Goal: Book appointment/travel/reservation

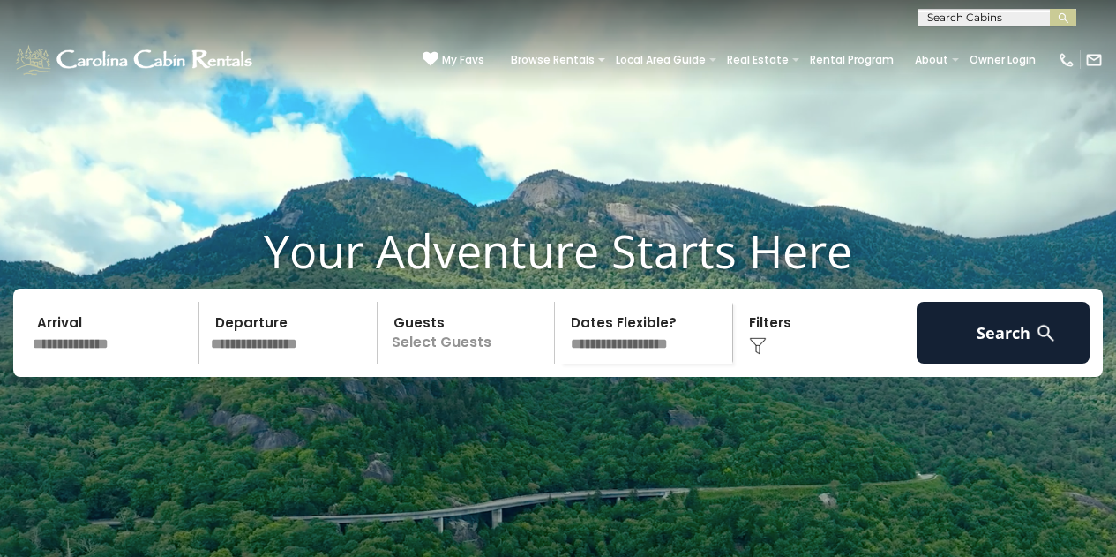
scroll to position [1, 0]
click at [938, 17] on input "text" at bounding box center [995, 20] width 154 height 18
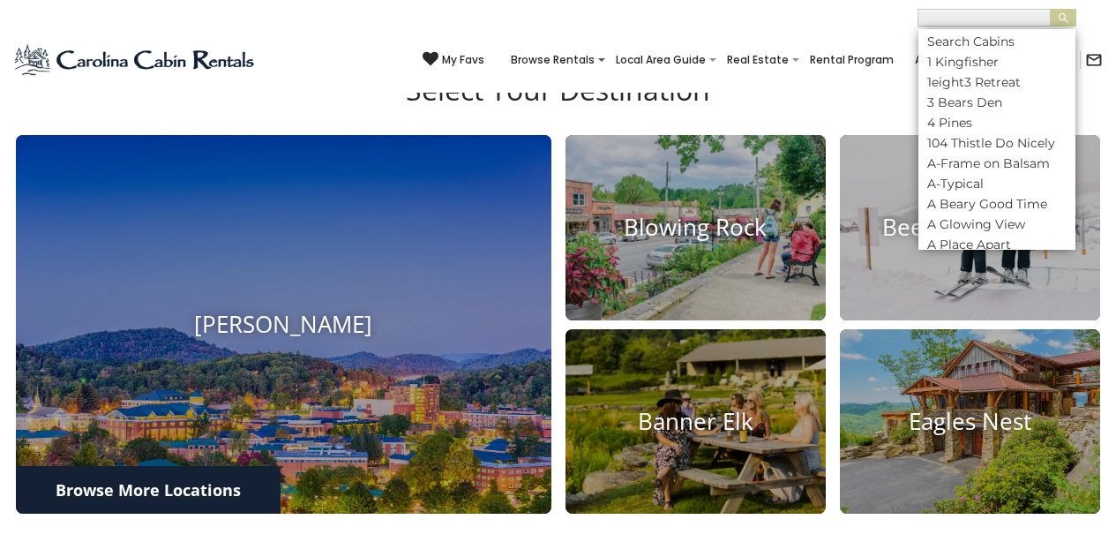
scroll to position [441, 0]
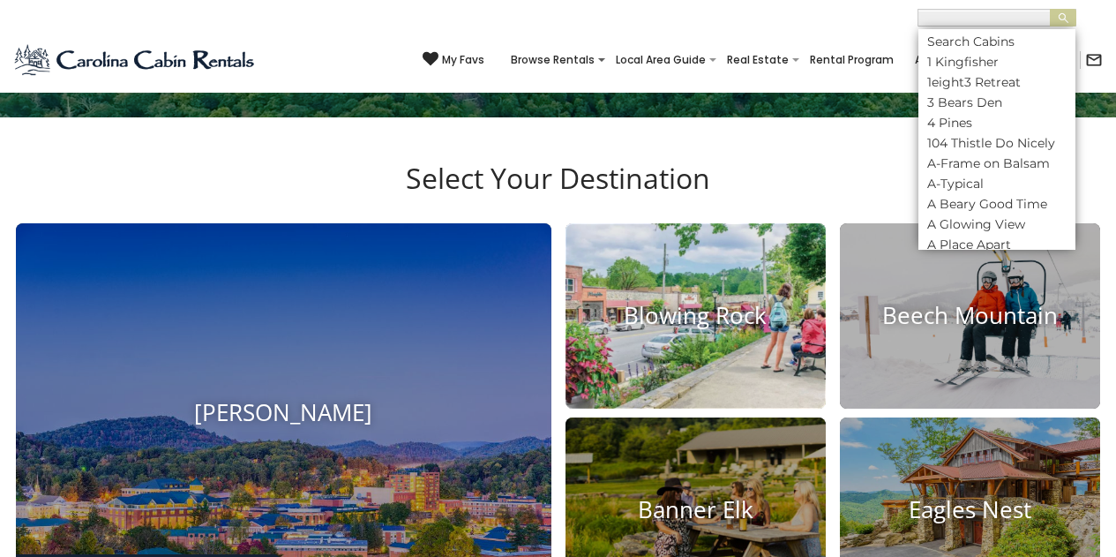
click at [697, 417] on img at bounding box center [695, 316] width 287 height 204
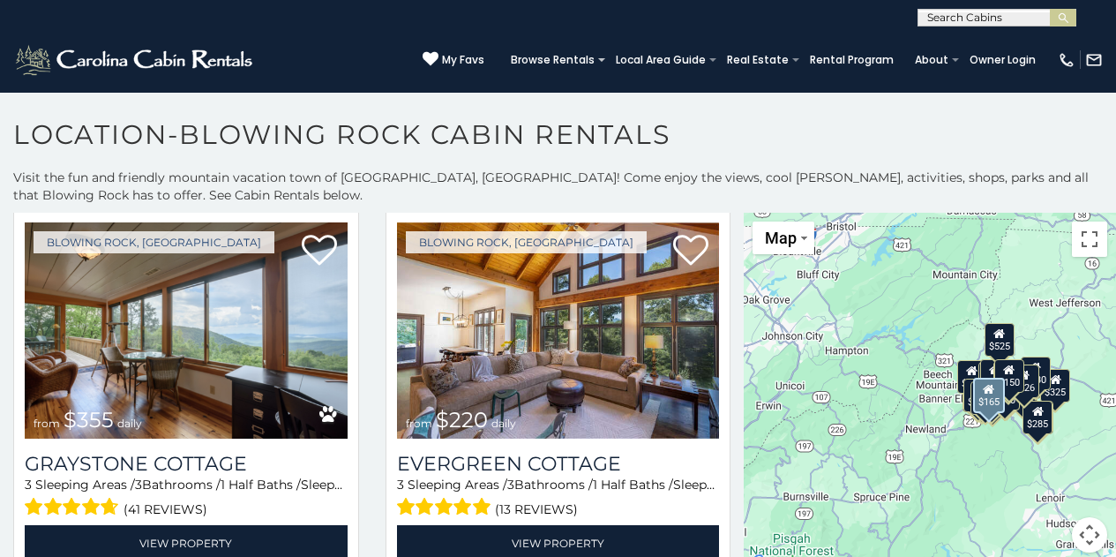
scroll to position [5029, 0]
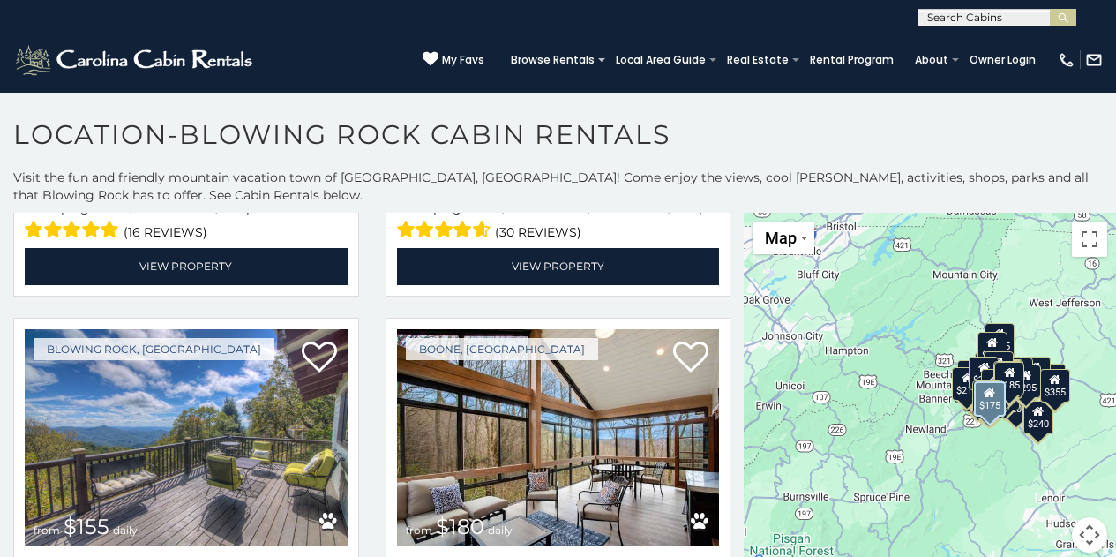
scroll to position [14109, 0]
